Goal: Navigation & Orientation: Find specific page/section

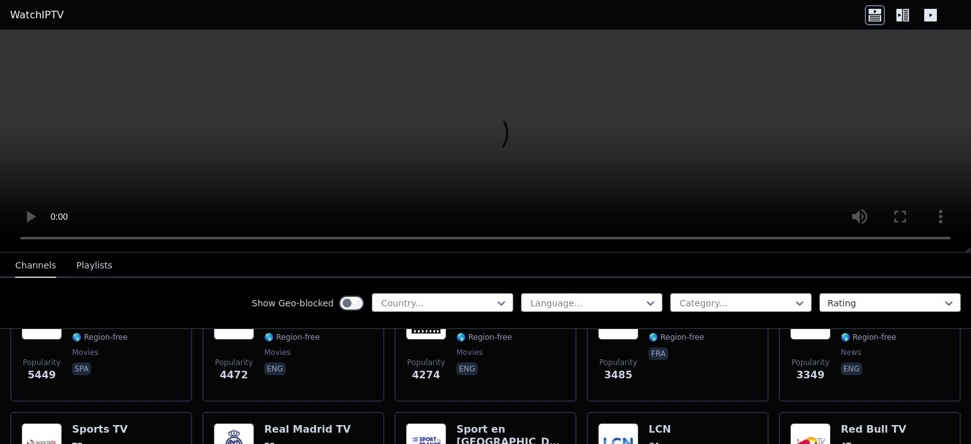
scroll to position [316, 0]
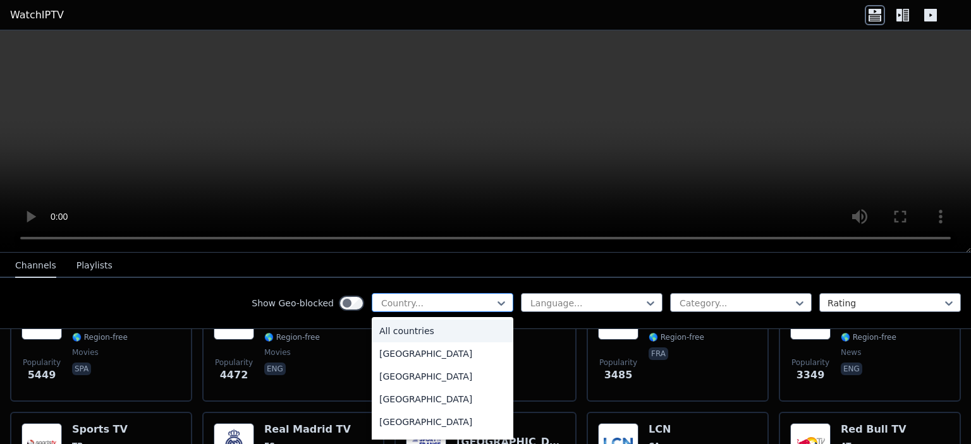
click at [411, 300] on div at bounding box center [437, 303] width 115 height 13
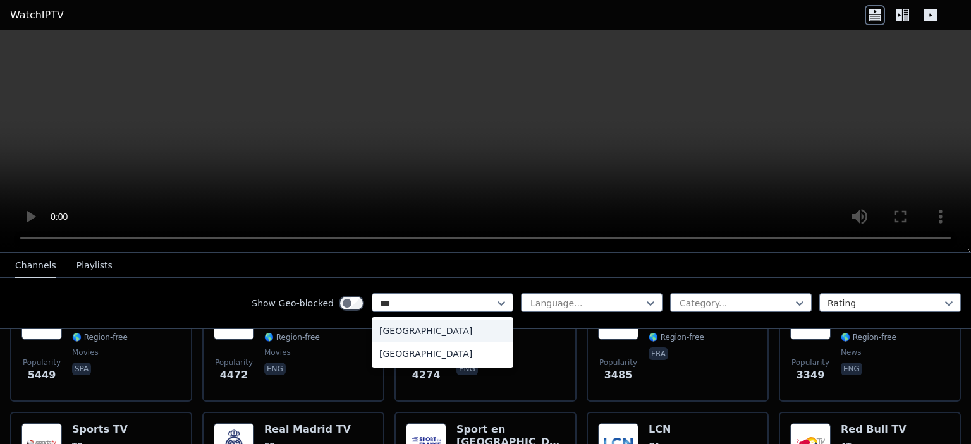
type input "****"
click at [428, 326] on div "[GEOGRAPHIC_DATA]" at bounding box center [443, 331] width 142 height 23
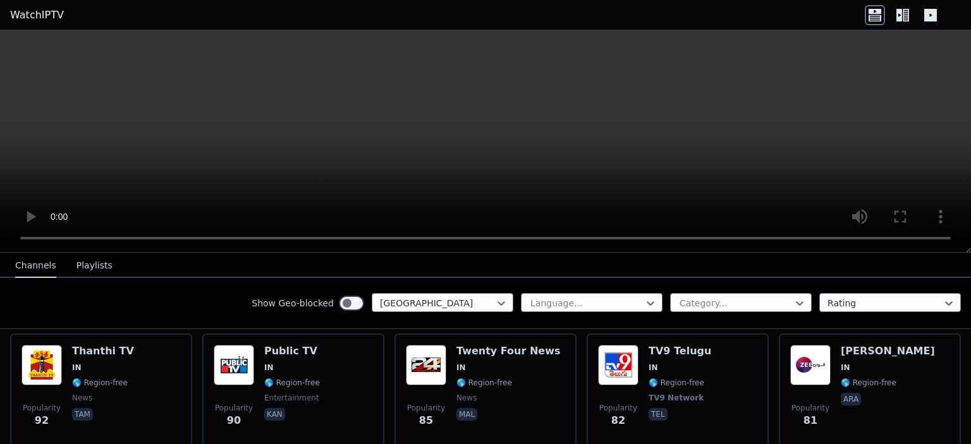
scroll to position [899, 0]
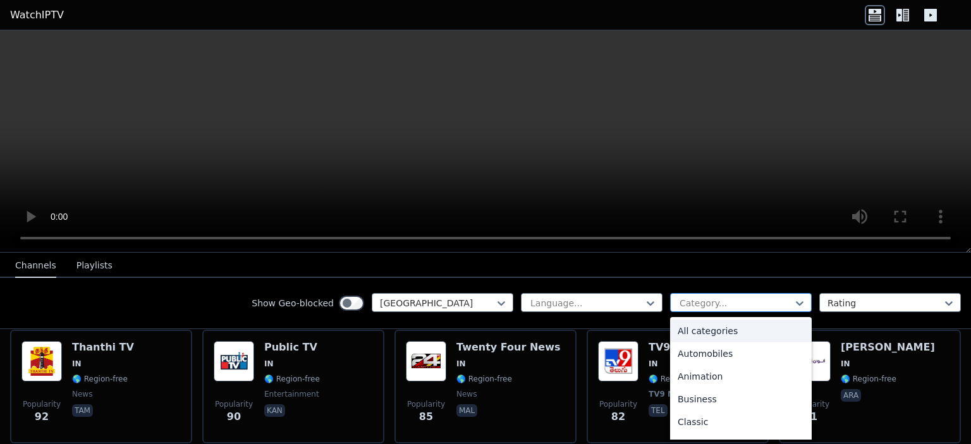
click at [756, 300] on div at bounding box center [735, 303] width 115 height 13
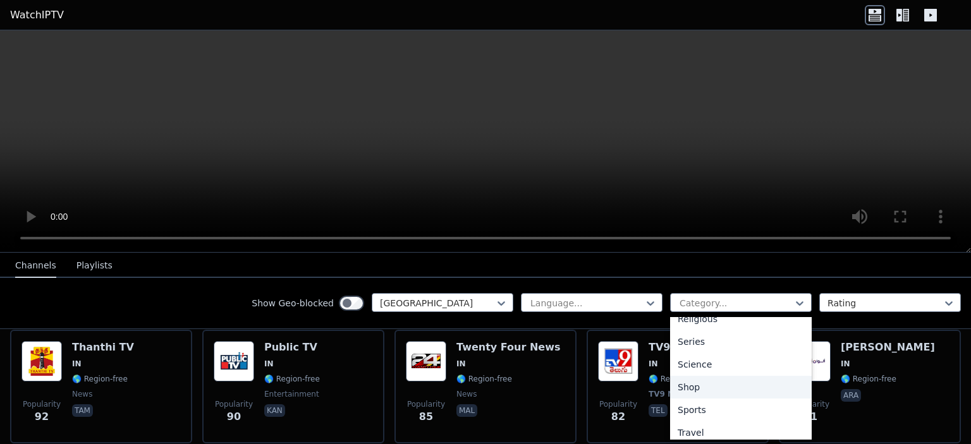
scroll to position [473, 0]
click at [703, 394] on div "Sports" at bounding box center [741, 404] width 142 height 23
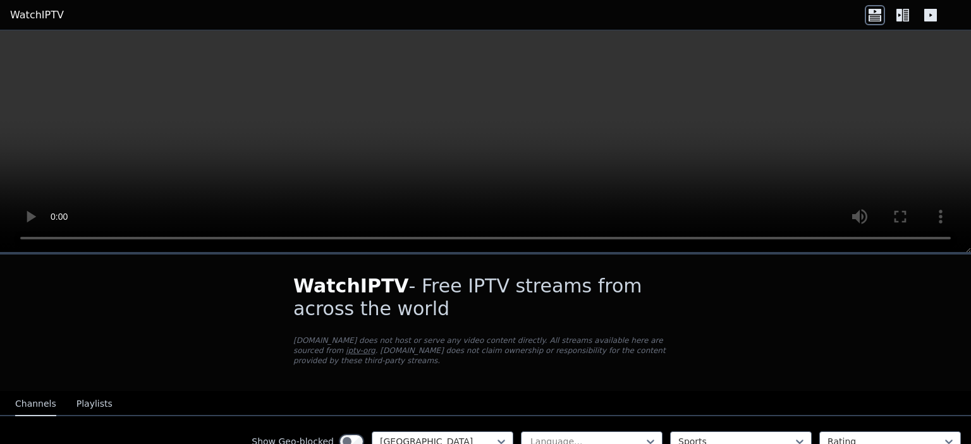
scroll to position [75, 0]
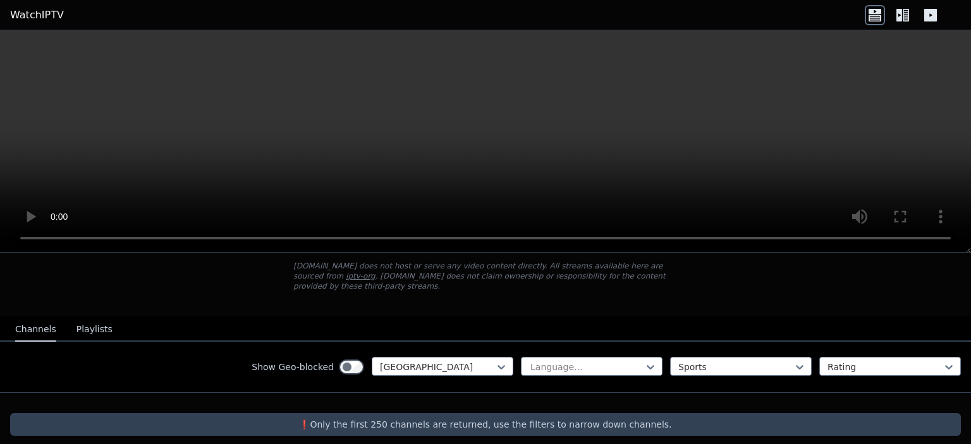
click at [927, 21] on icon at bounding box center [930, 15] width 20 height 20
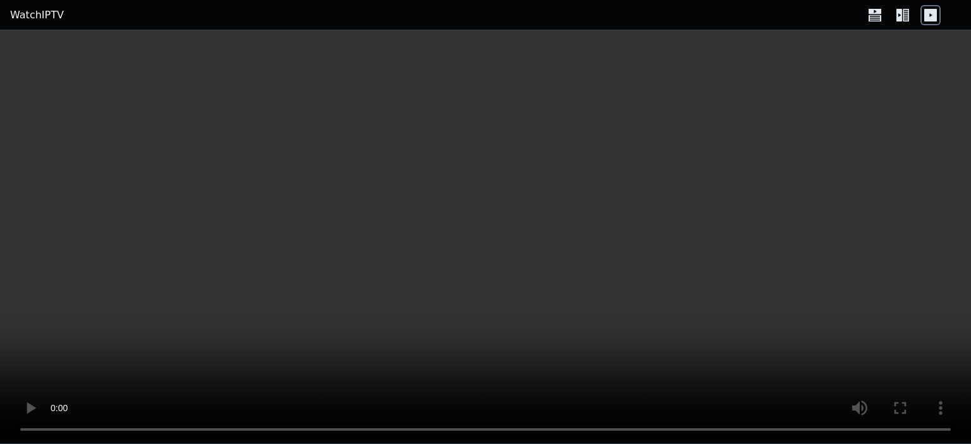
click at [900, 19] on icon at bounding box center [899, 15] width 6 height 13
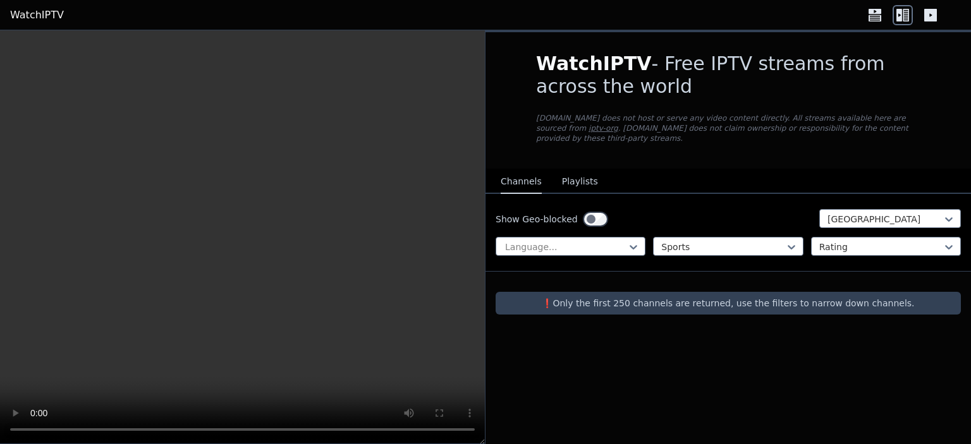
click at [865, 16] on icon at bounding box center [875, 15] width 20 height 20
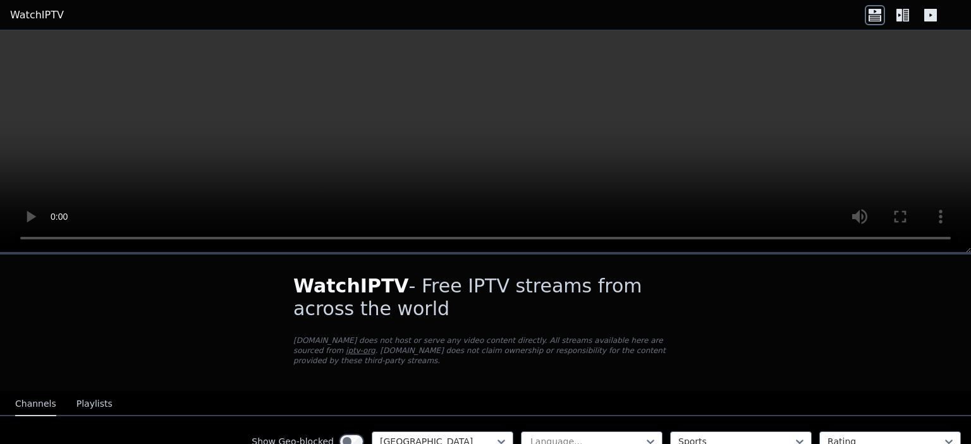
click at [892, 17] on icon at bounding box center [902, 15] width 20 height 20
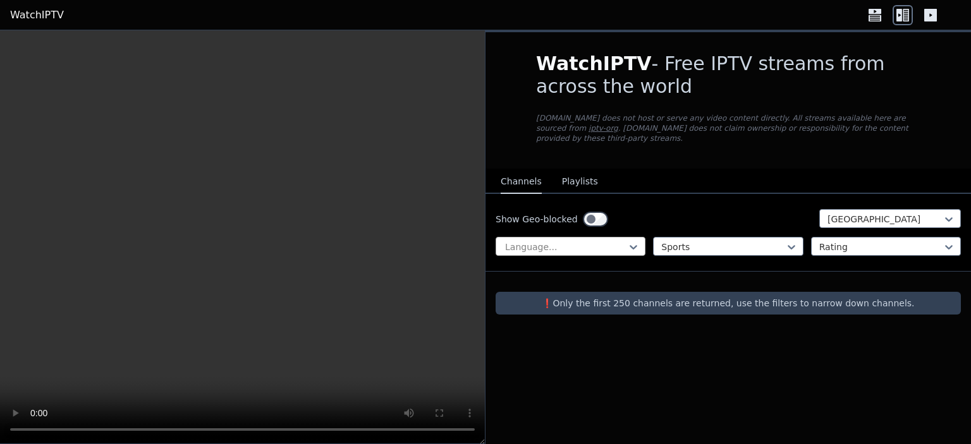
click at [592, 241] on div at bounding box center [565, 247] width 123 height 13
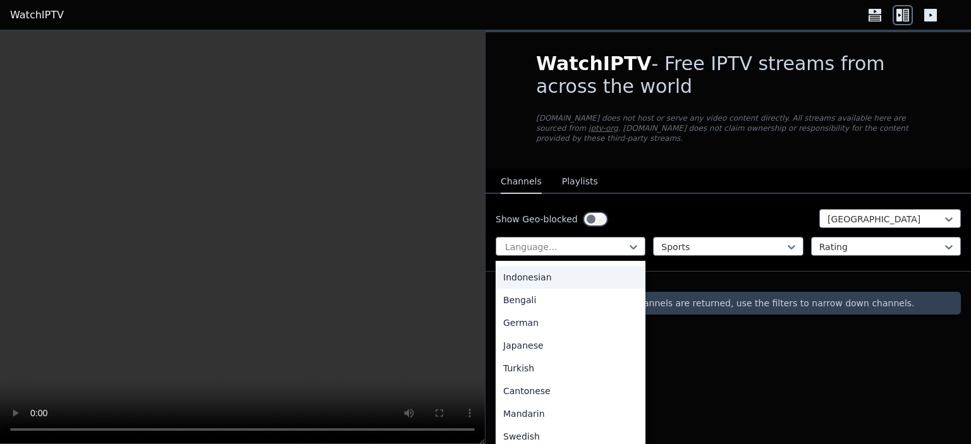
scroll to position [226, 0]
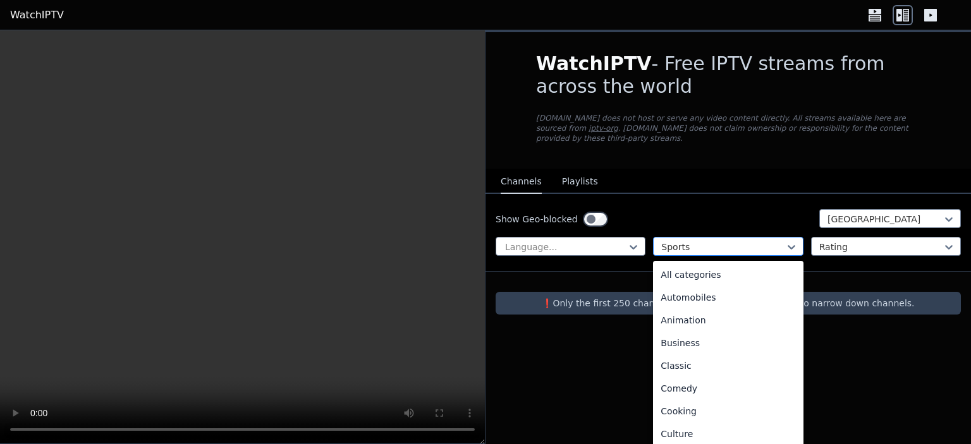
click at [727, 241] on div at bounding box center [722, 247] width 123 height 13
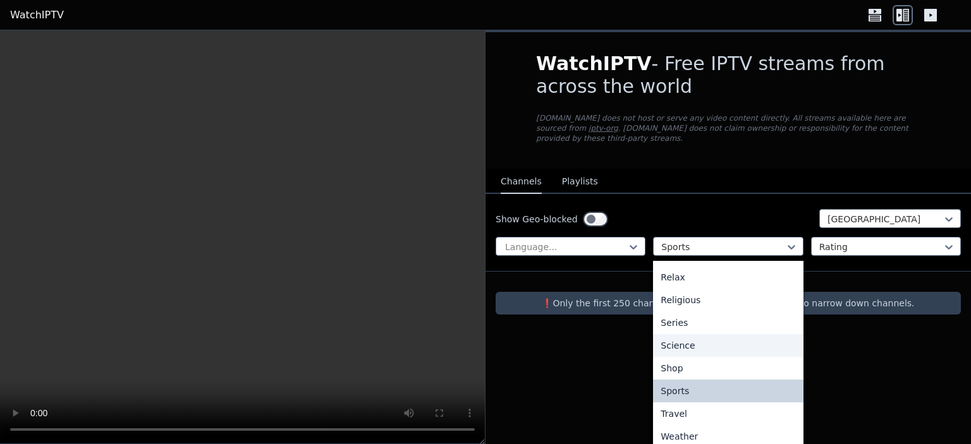
scroll to position [0, 0]
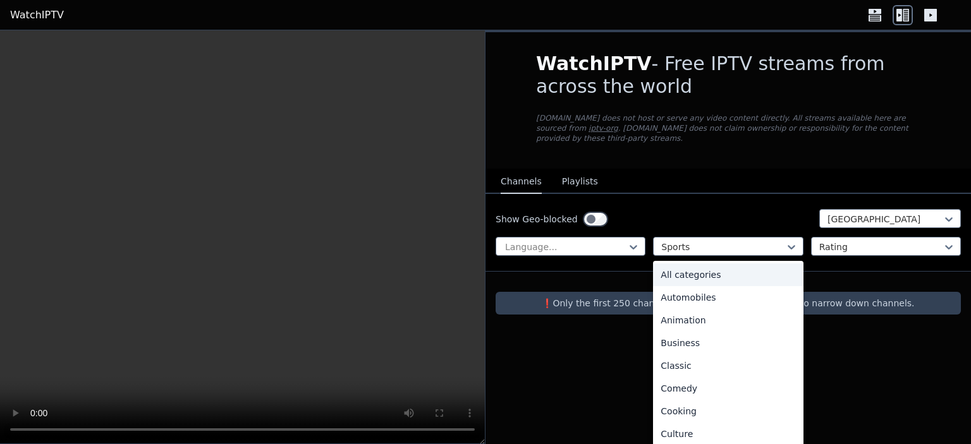
click at [712, 264] on div "All categories" at bounding box center [728, 275] width 150 height 23
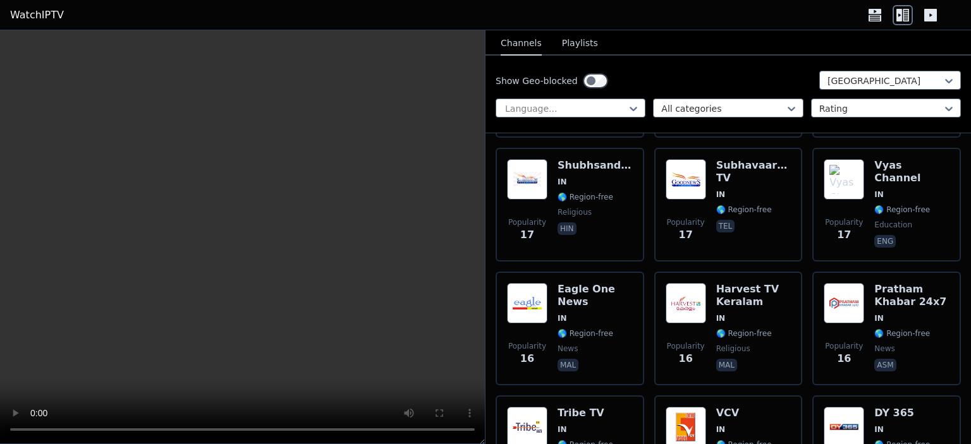
scroll to position [5622, 0]
